Goal: Find specific page/section: Find specific page/section

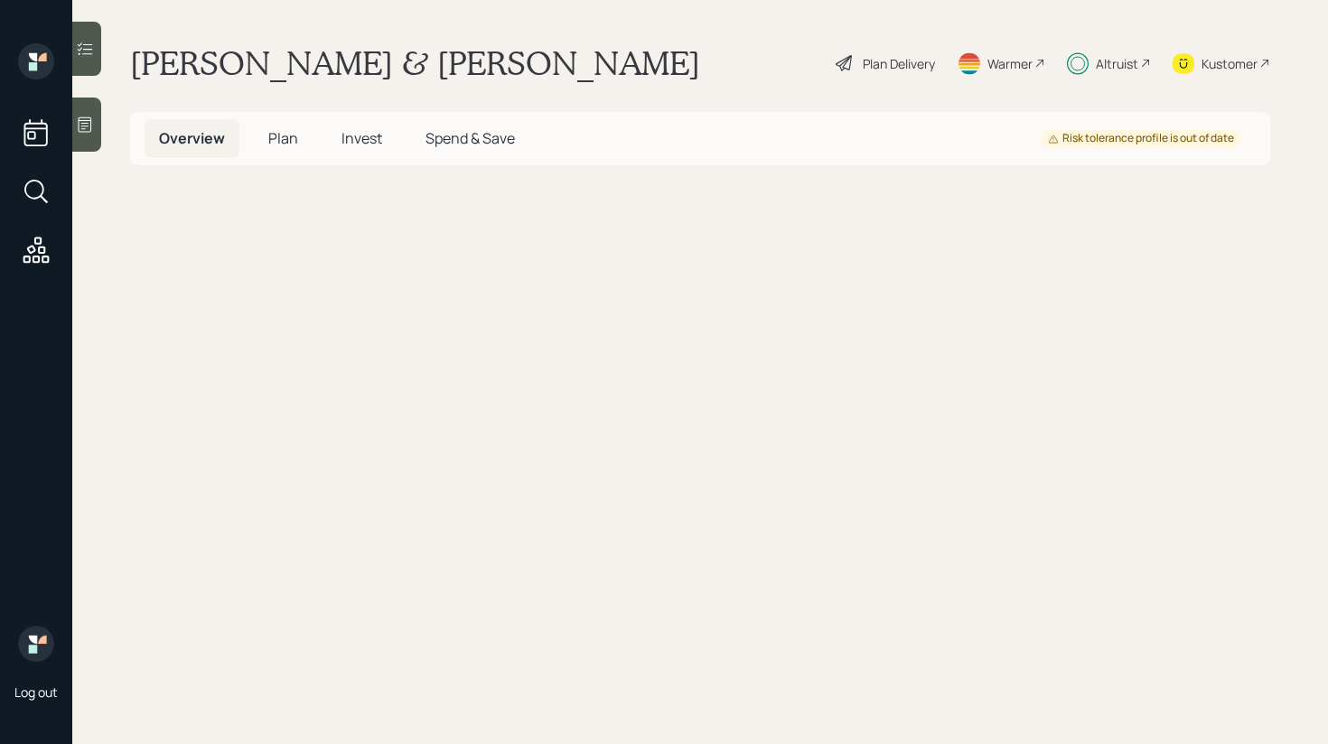
click at [102, 64] on main "Susan & John McGhee Plan Delivery Warmer Altruist Kustomer Overview Plan Invest…" at bounding box center [700, 372] width 1256 height 744
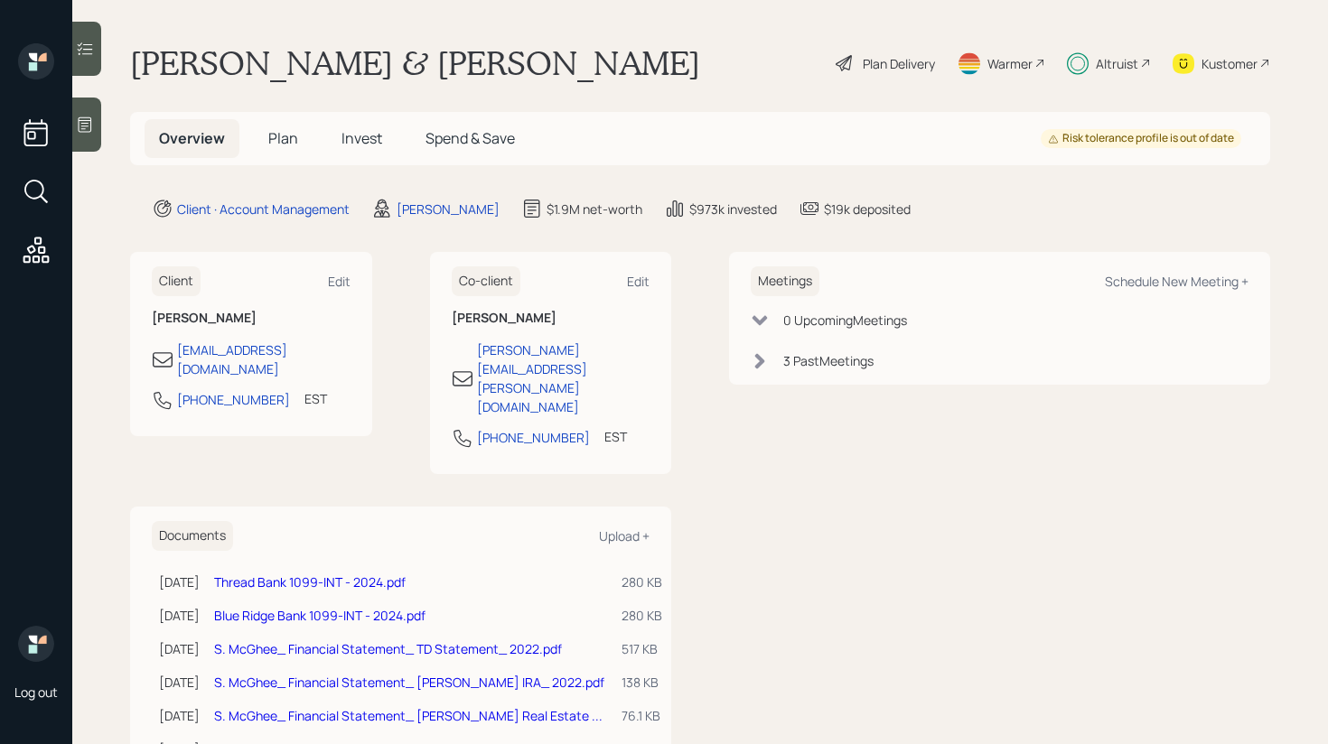
click at [93, 61] on div at bounding box center [86, 49] width 29 height 54
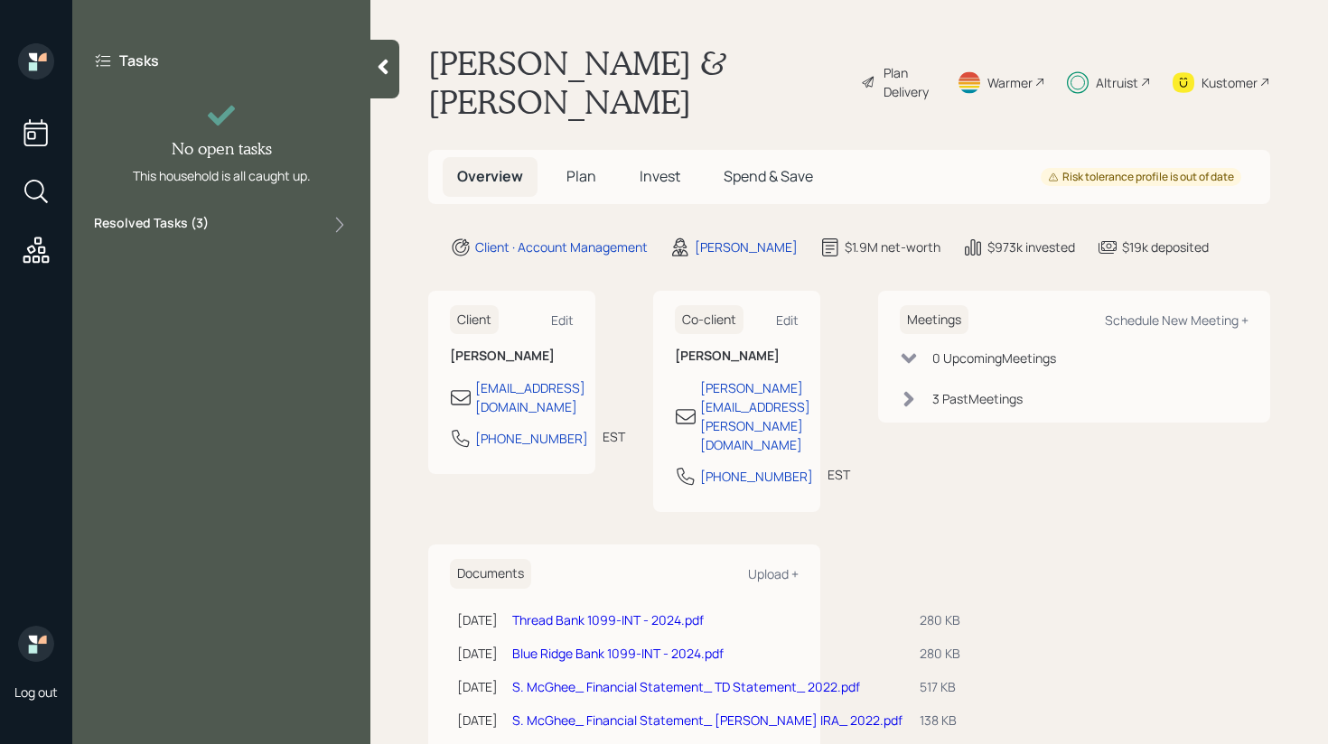
click at [302, 229] on div "Resolved Tasks ( 3 )" at bounding box center [221, 225] width 255 height 22
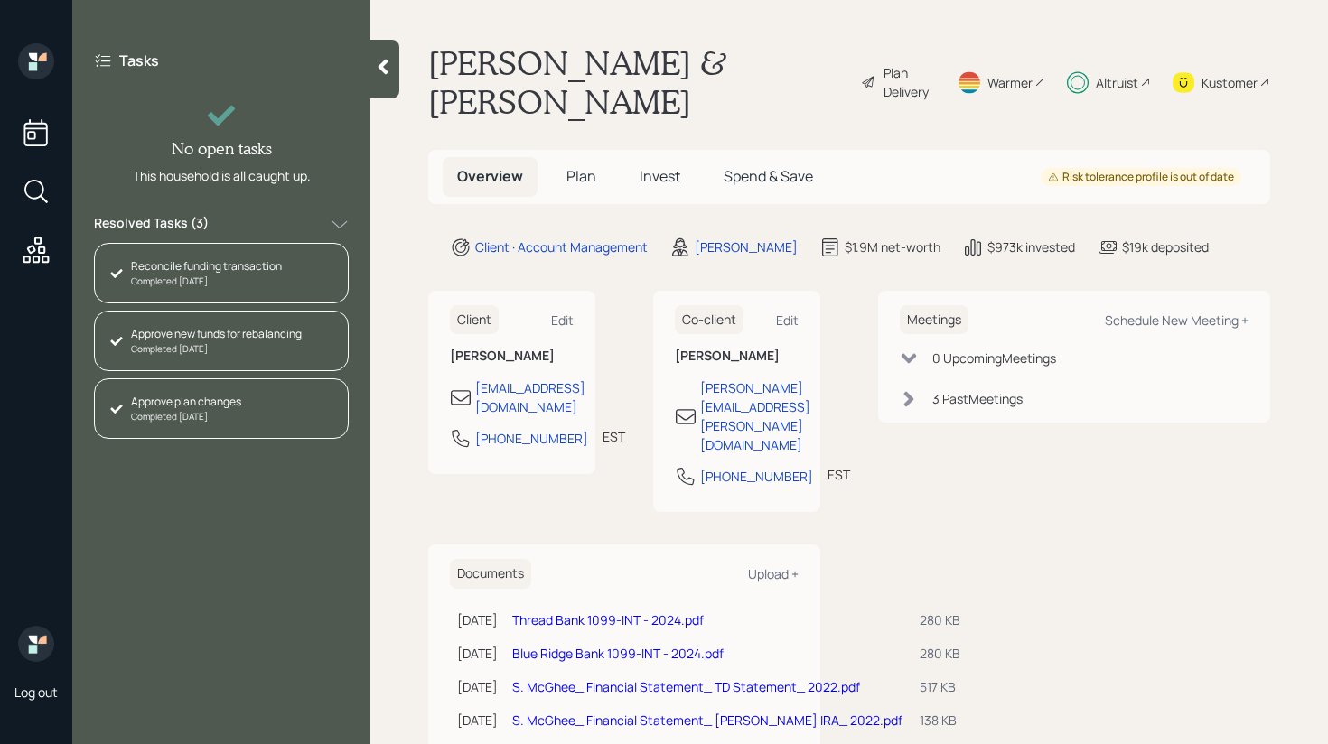
click at [302, 229] on div "Resolved Tasks ( 3 )" at bounding box center [221, 225] width 255 height 22
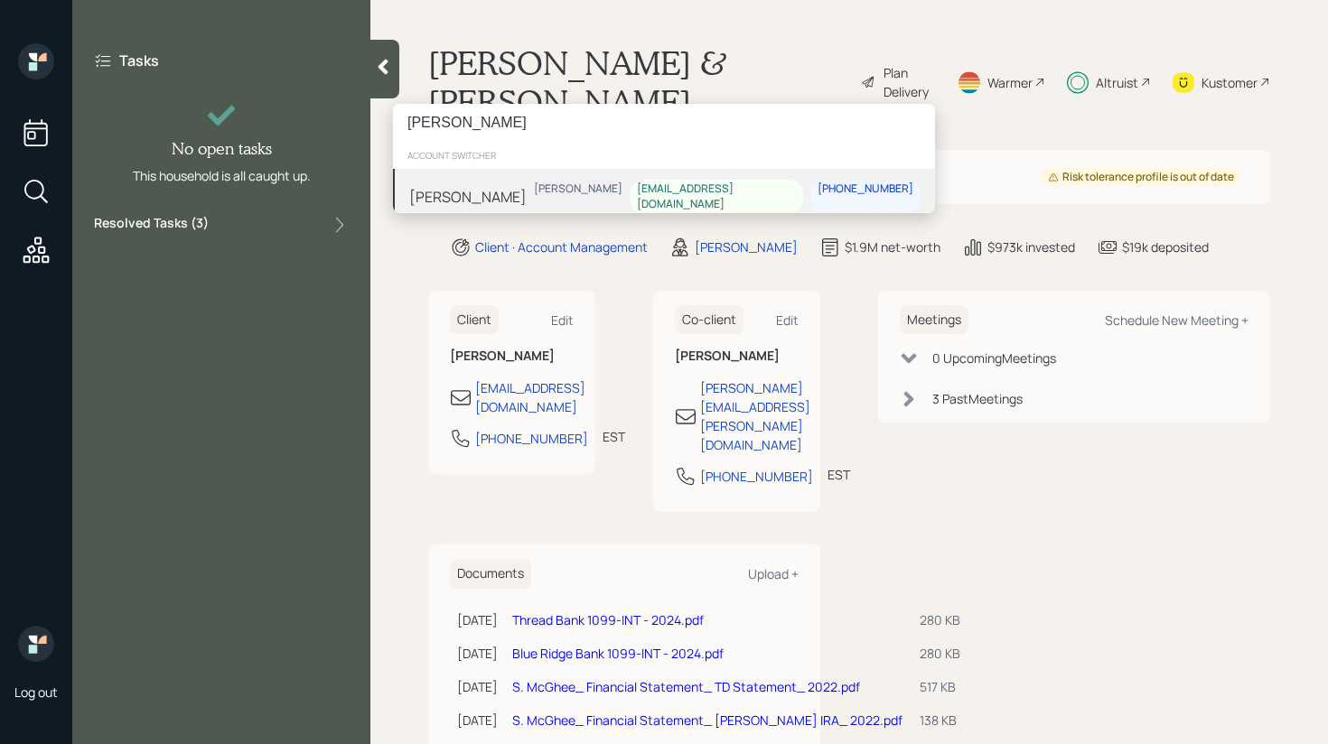
type input "[PERSON_NAME]"
click at [560, 193] on div "Colleen Szymcik James DiStasi catszymcik@charter.net 508-572-2767" at bounding box center [664, 197] width 542 height 56
